Goal: Information Seeking & Learning: Learn about a topic

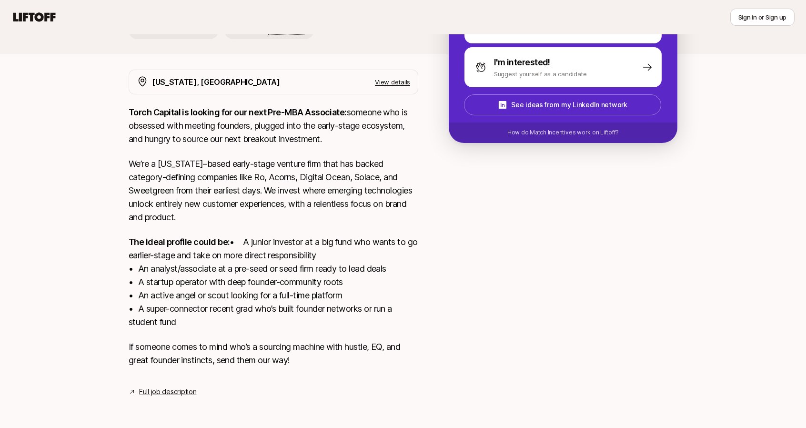
scroll to position [162, 0]
click at [188, 391] on link "Full job description" at bounding box center [167, 391] width 57 height 11
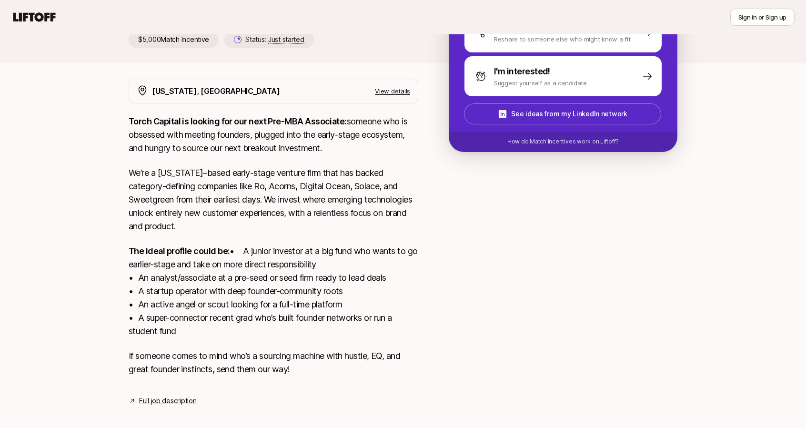
scroll to position [162, 0]
